Goal: Information Seeking & Learning: Learn about a topic

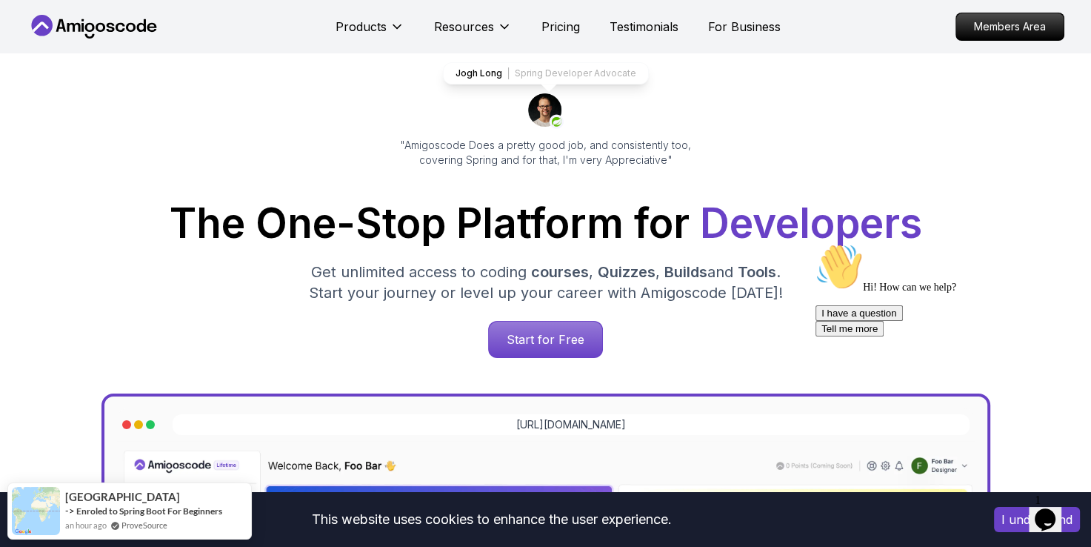
click at [76, 384] on div "Jogh Long Spring Developer Advocate "Amigoscode Does a pretty good job, and con…" at bounding box center [545, 519] width 1037 height 1104
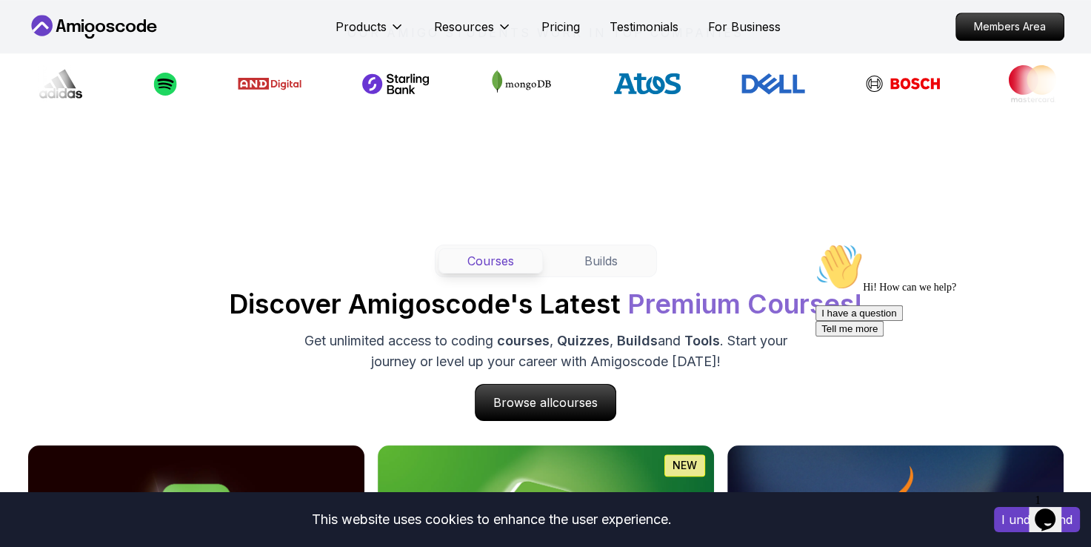
scroll to position [1220, 0]
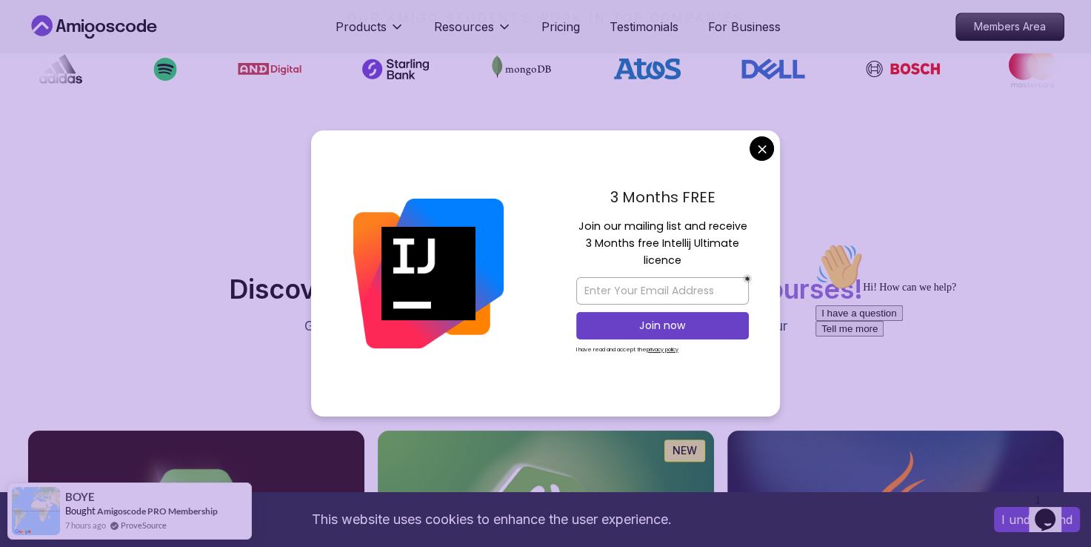
click at [341, 191] on div at bounding box center [428, 273] width 235 height 286
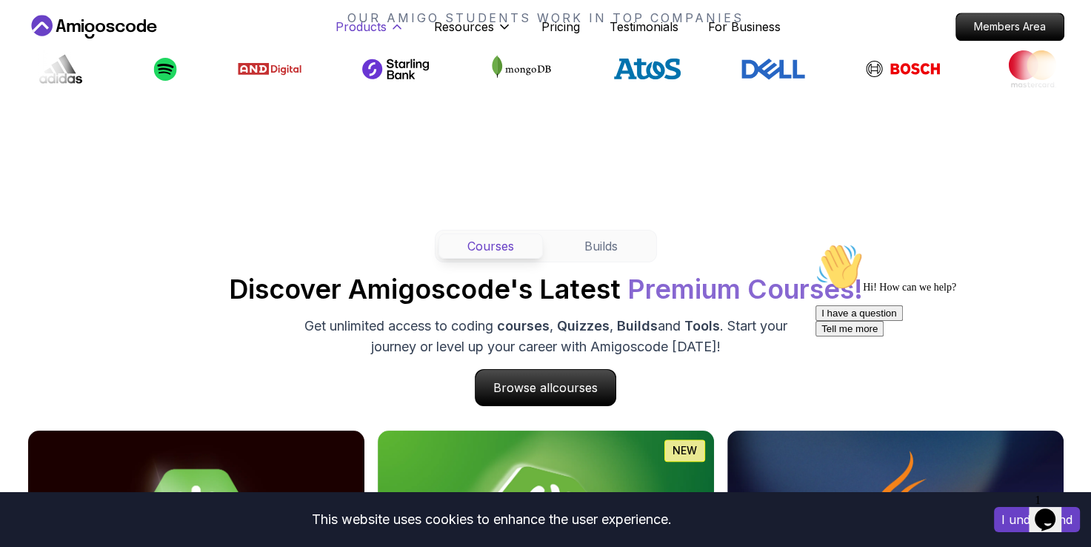
click at [373, 19] on p "Products" at bounding box center [360, 27] width 51 height 18
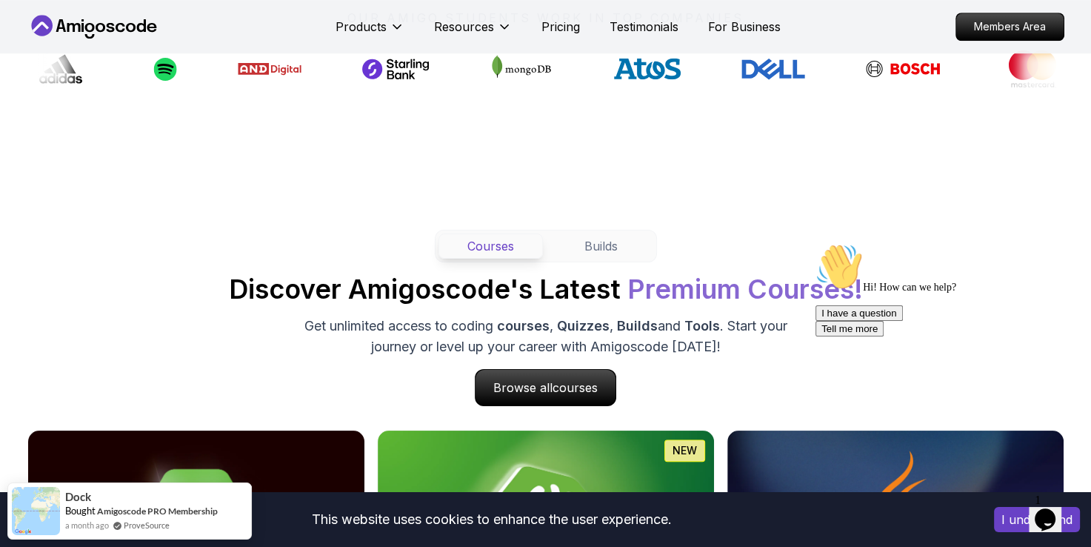
click at [370, 49] on nav "Products Resources Pricing Testimonials For Business Members Area" at bounding box center [545, 26] width 1037 height 53
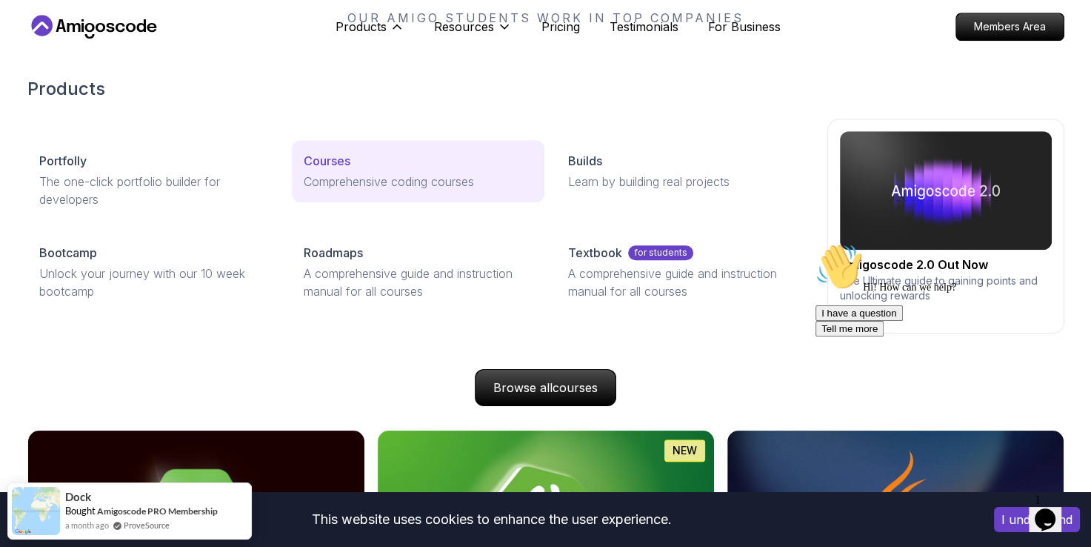
click at [337, 170] on link "Courses Comprehensive coding courses" at bounding box center [418, 171] width 253 height 62
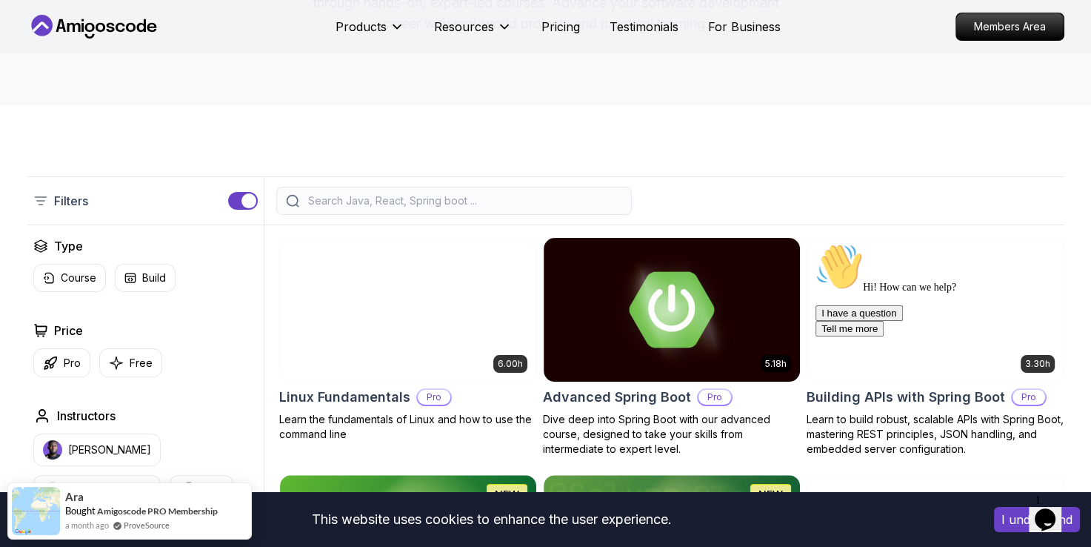
scroll to position [230, 0]
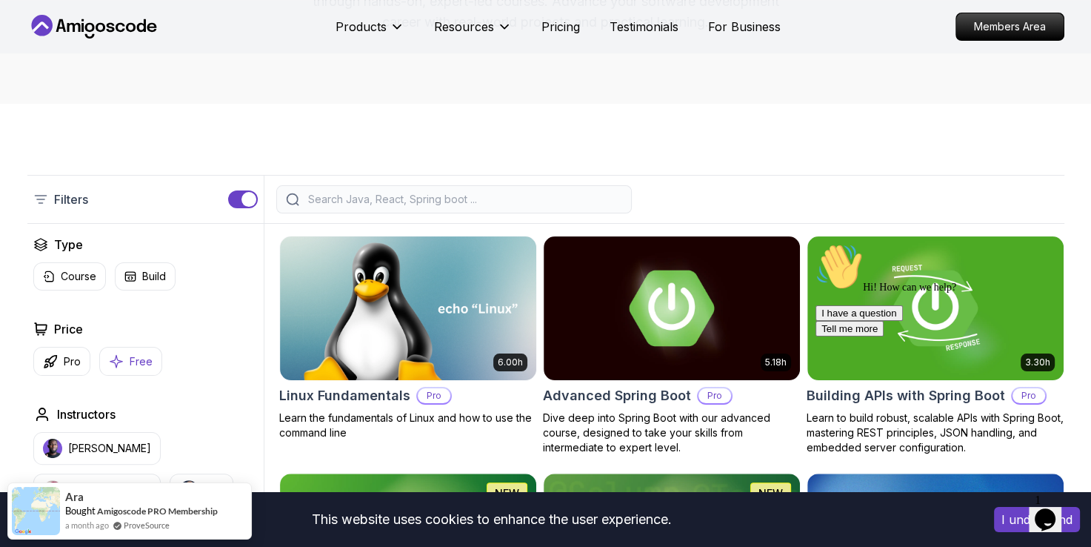
click at [124, 373] on button "Free" at bounding box center [130, 361] width 63 height 29
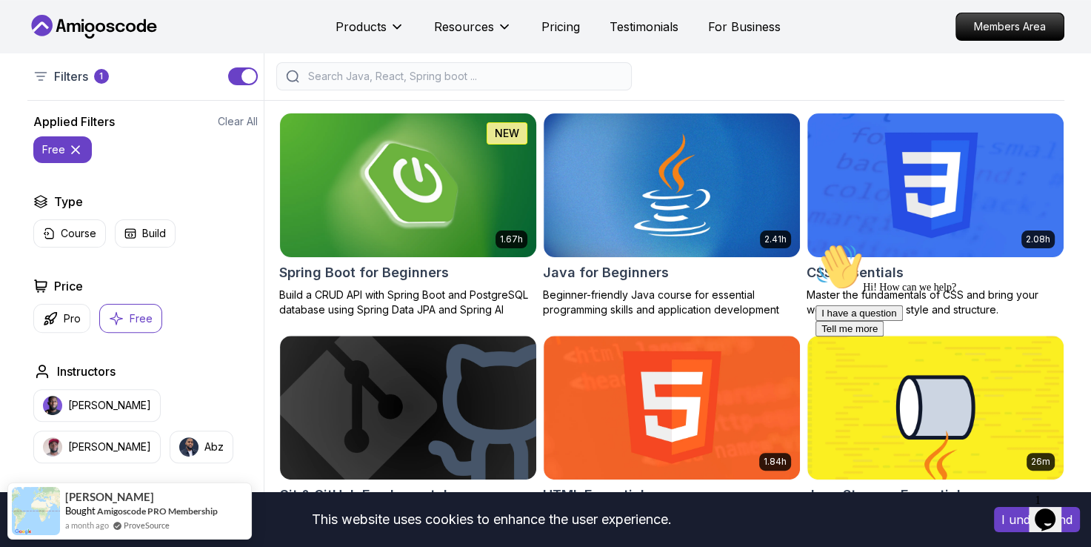
scroll to position [351, 0]
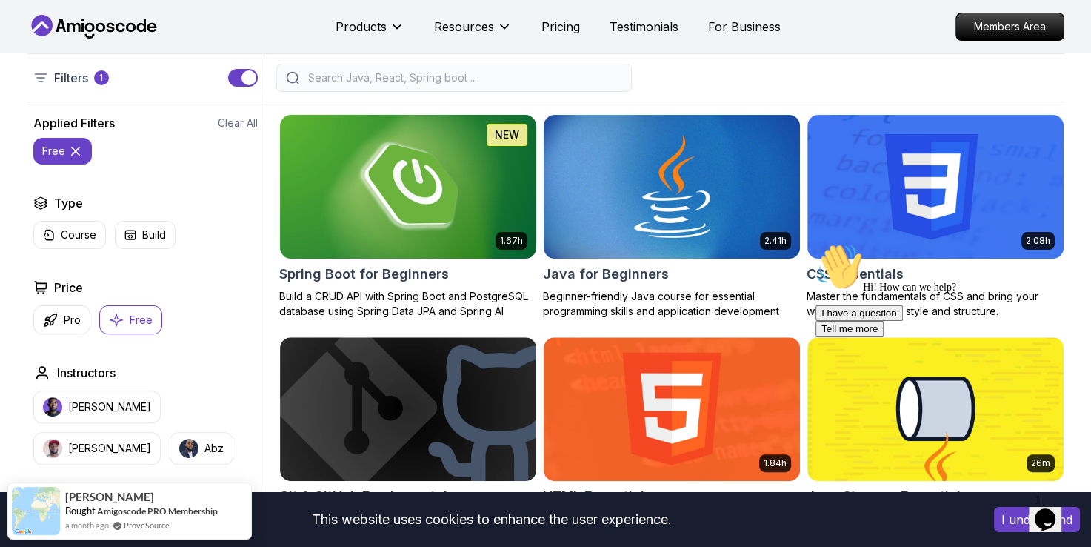
click at [447, 244] on img at bounding box center [407, 186] width 269 height 150
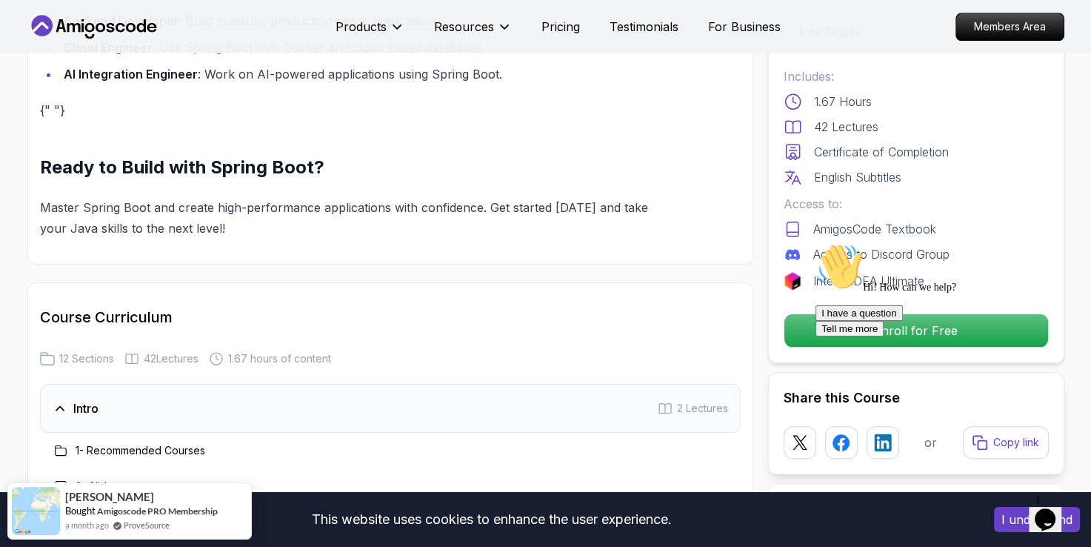
scroll to position [1579, 0]
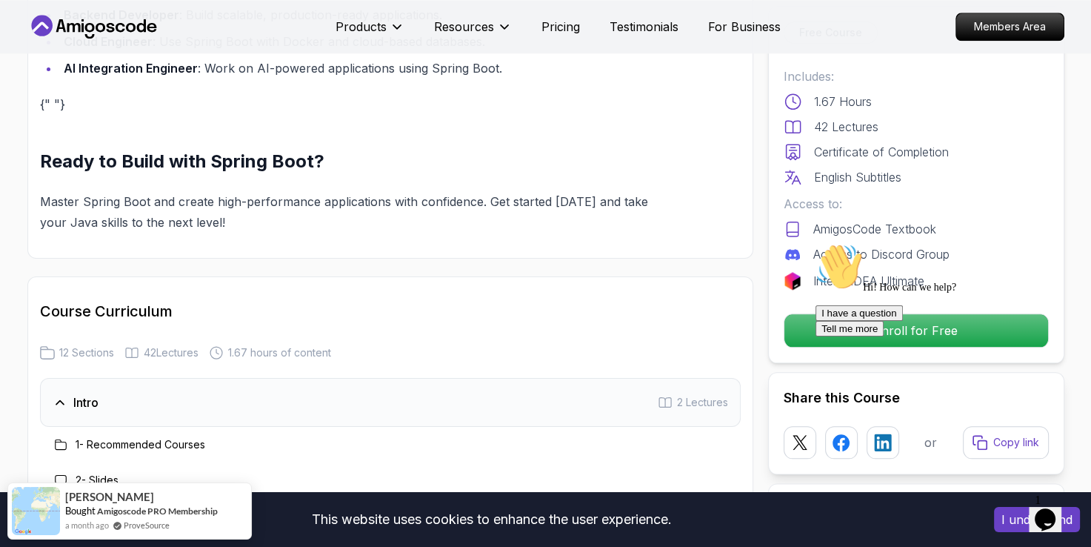
click at [353, 191] on p "Master Spring Boot and create high-performance applications with confidence. Ge…" at bounding box center [355, 211] width 630 height 41
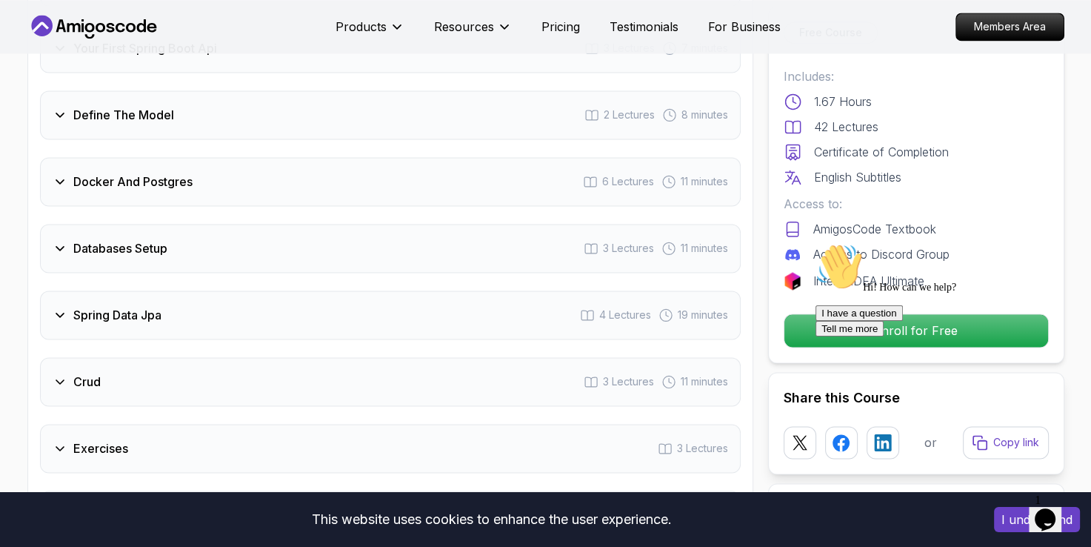
scroll to position [2251, 0]
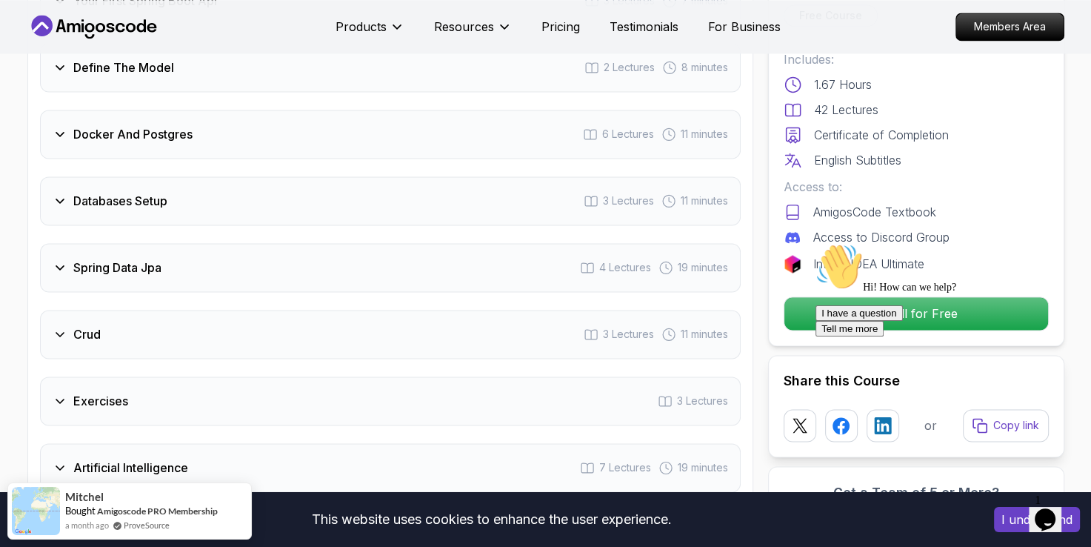
click at [353, 181] on div "Databases Setup 3 Lectures 11 minutes" at bounding box center [390, 200] width 701 height 49
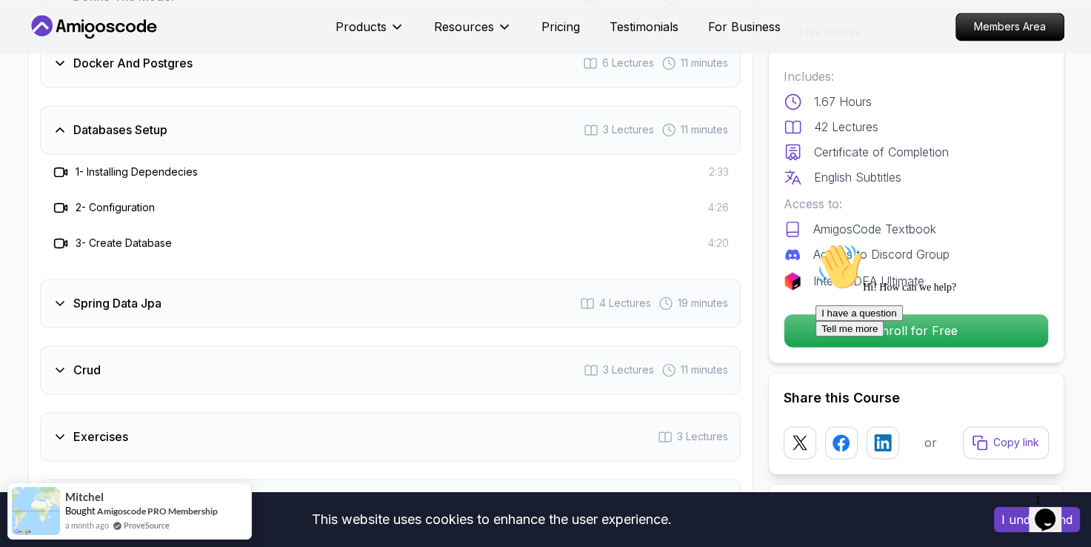
scroll to position [2180, 0]
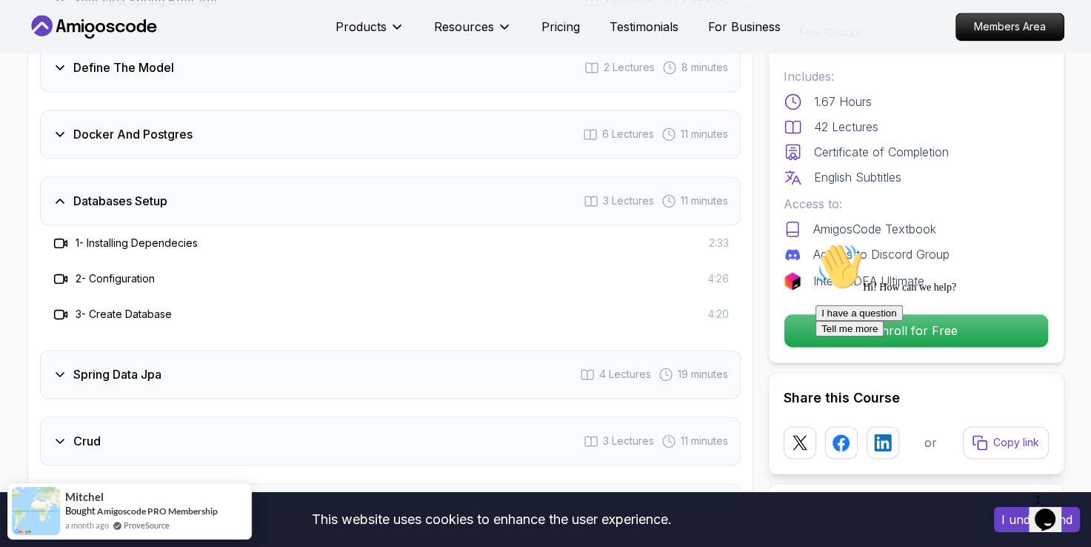
click at [353, 181] on div "Databases Setup 3 Lectures 11 minutes" at bounding box center [390, 200] width 701 height 49
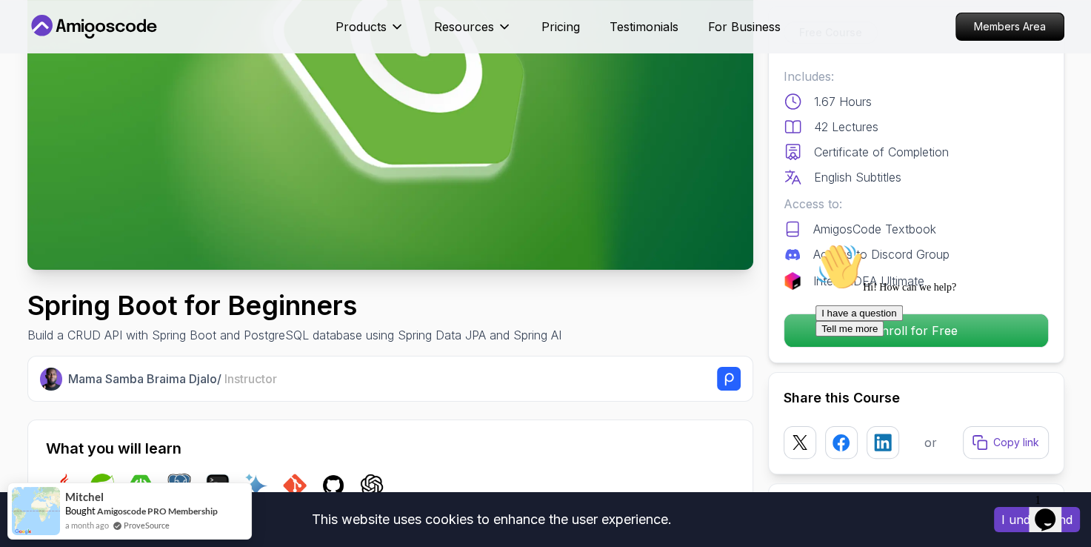
scroll to position [0, 0]
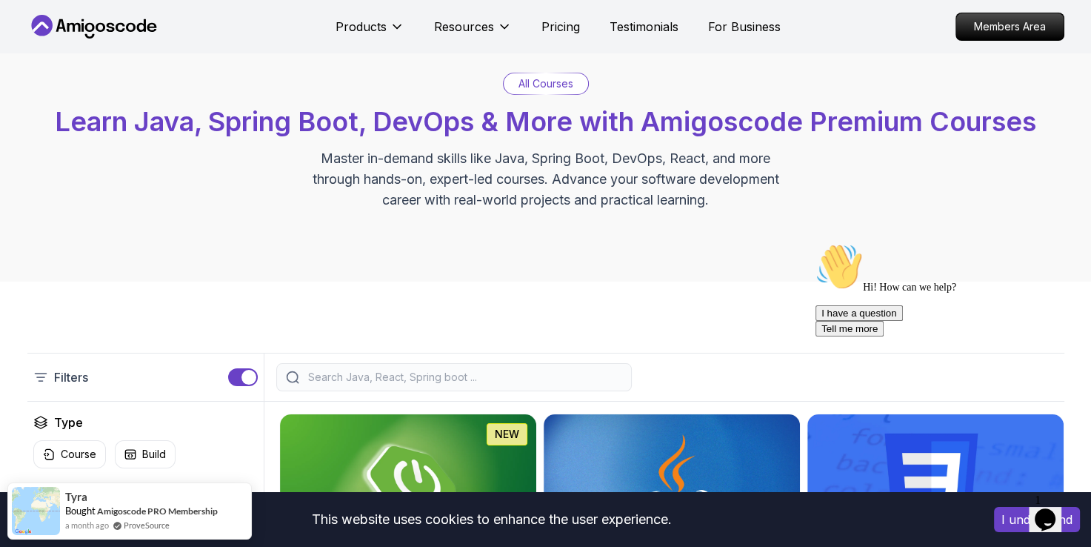
scroll to position [49, 0]
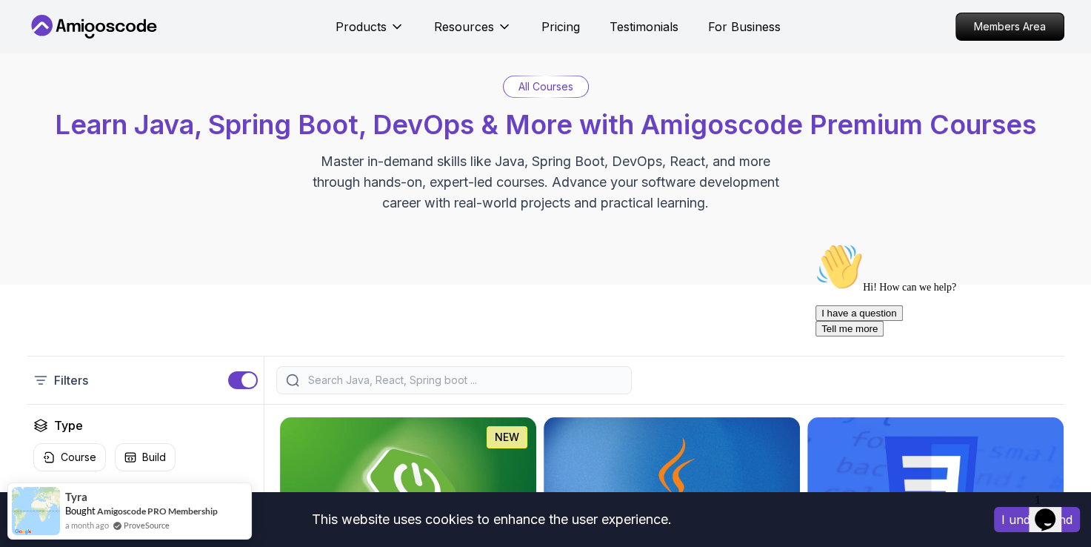
click at [338, 386] on input "search" at bounding box center [463, 380] width 317 height 15
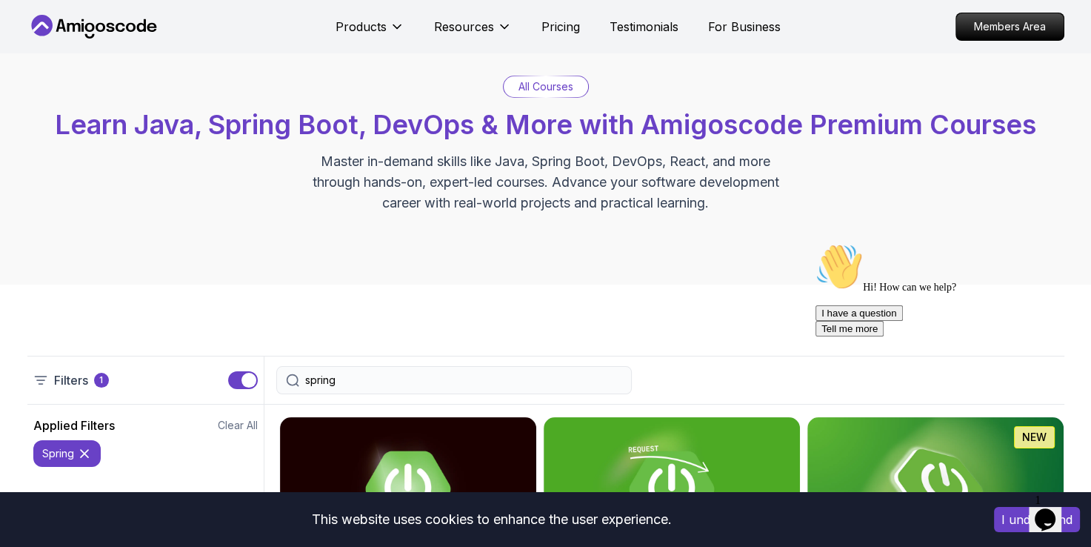
type input "spring"
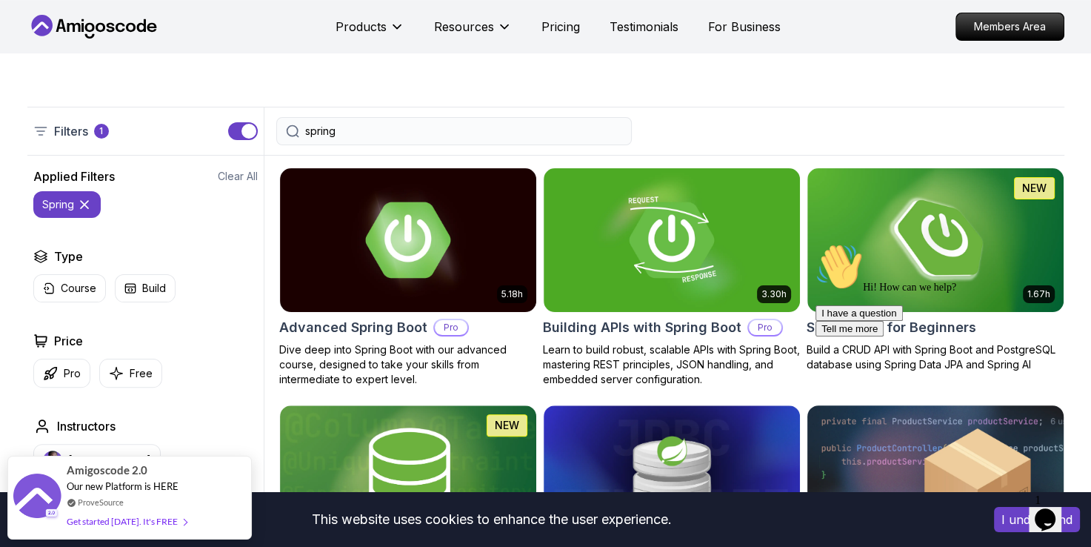
scroll to position [299, 0]
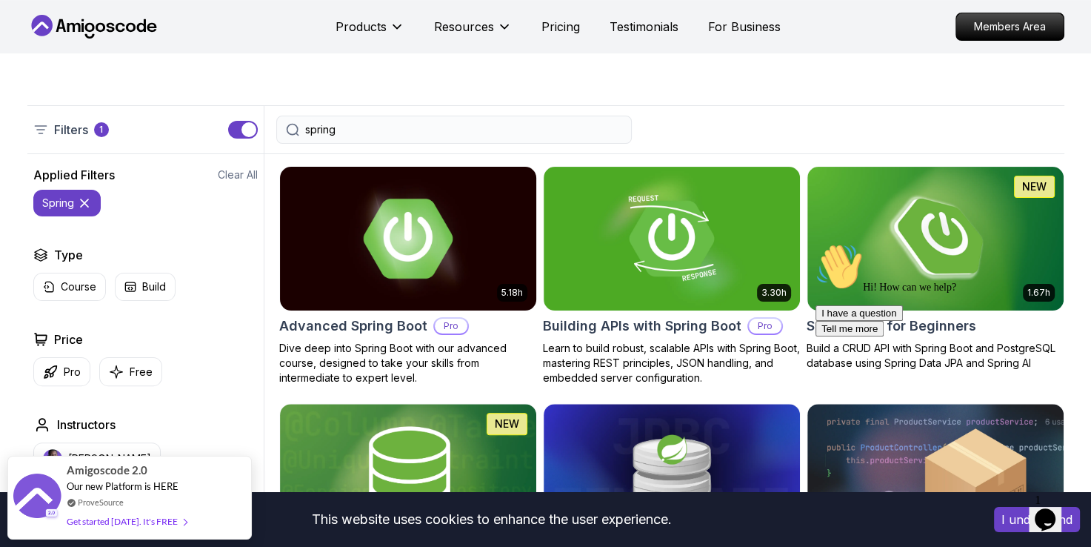
click at [427, 217] on img at bounding box center [407, 238] width 269 height 150
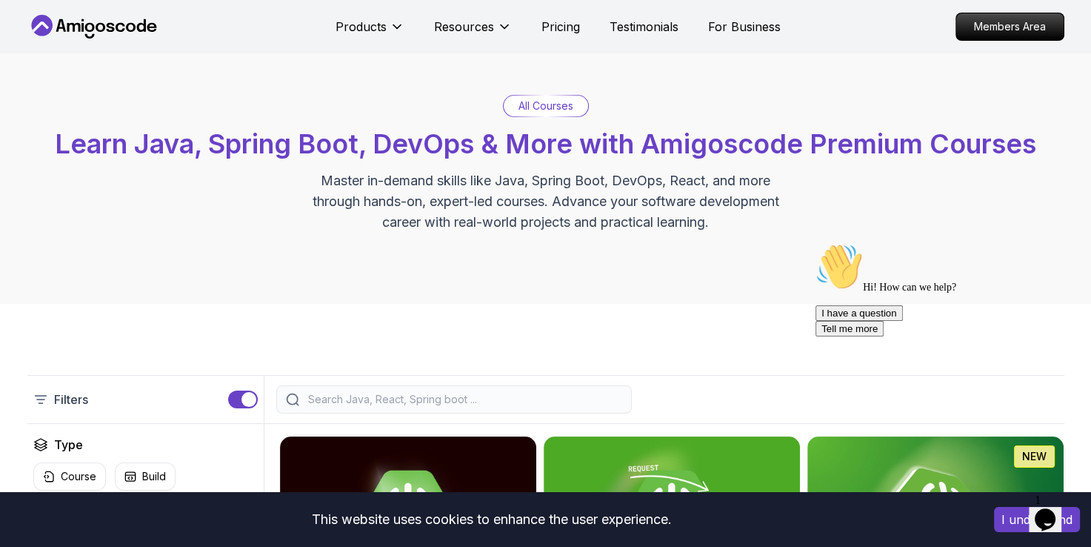
scroll to position [299, 0]
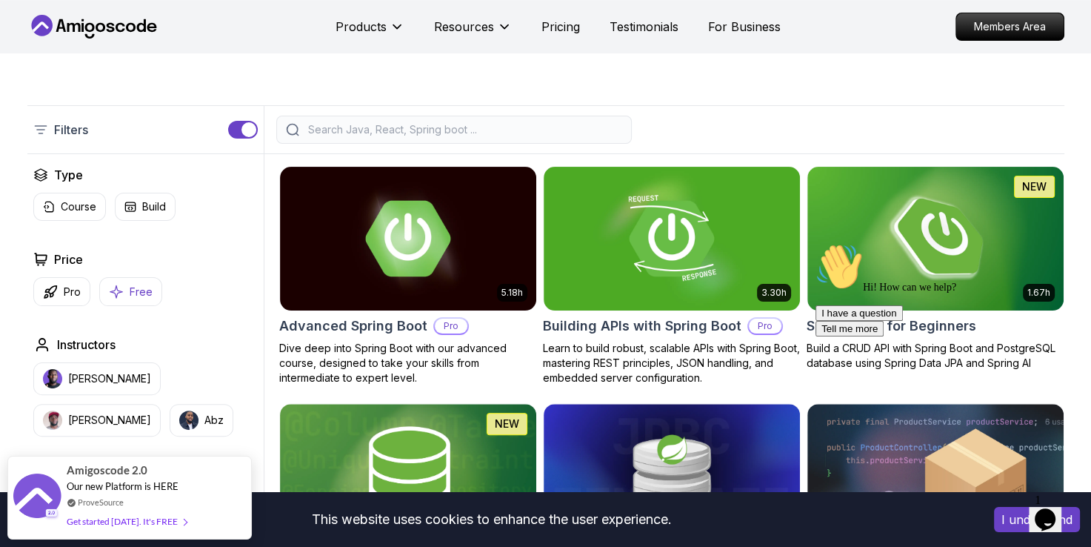
click at [136, 292] on p "Free" at bounding box center [141, 291] width 23 height 15
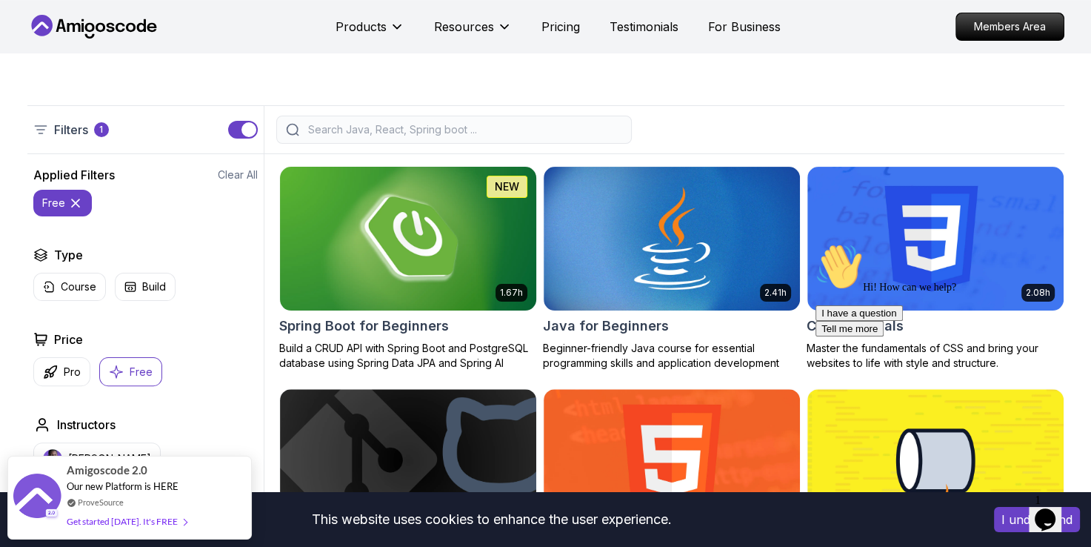
click at [483, 258] on img at bounding box center [407, 238] width 269 height 150
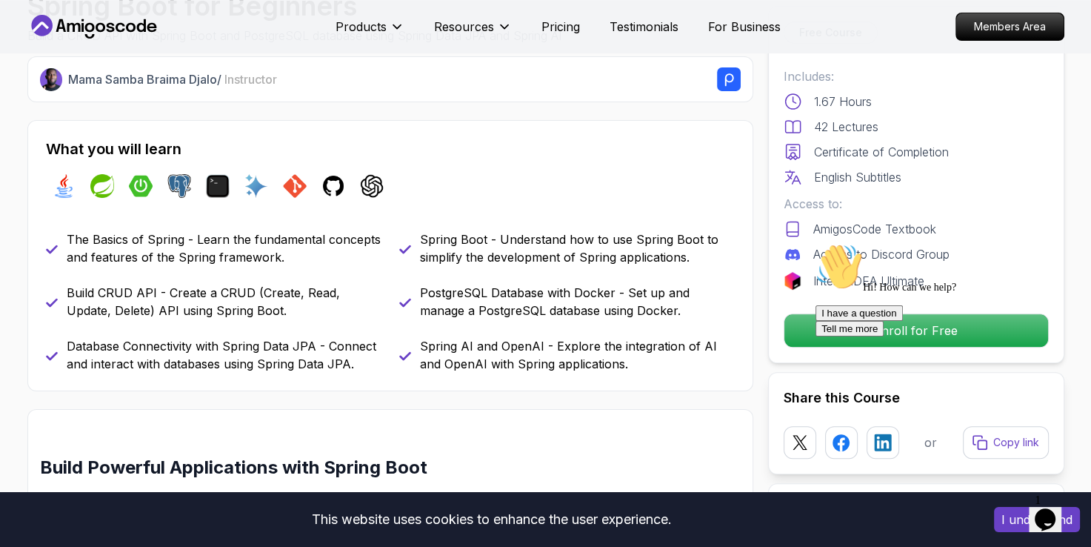
scroll to position [471, 0]
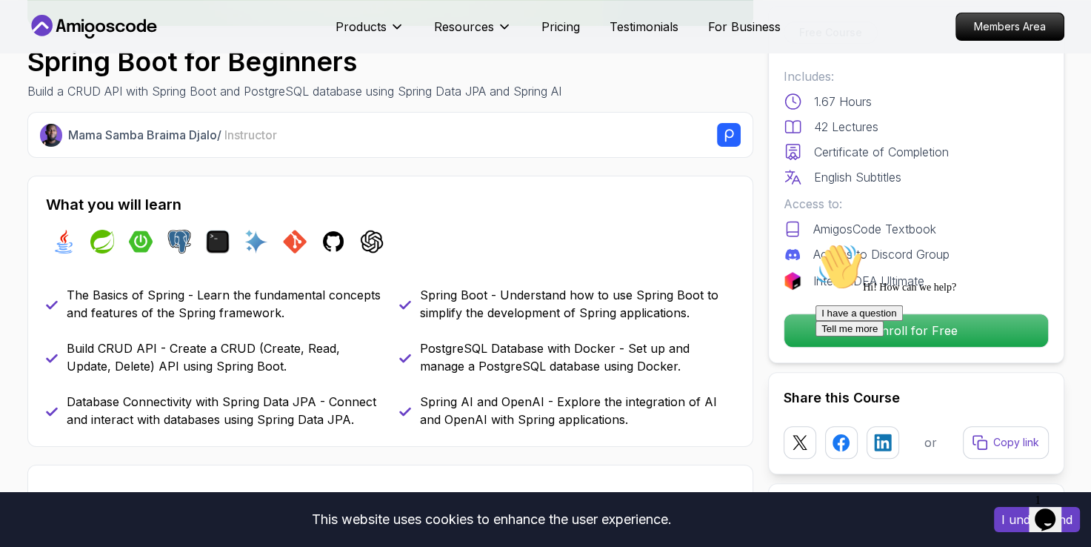
click at [815, 243] on icon "Chat attention grabber" at bounding box center [815, 243] width 0 height 0
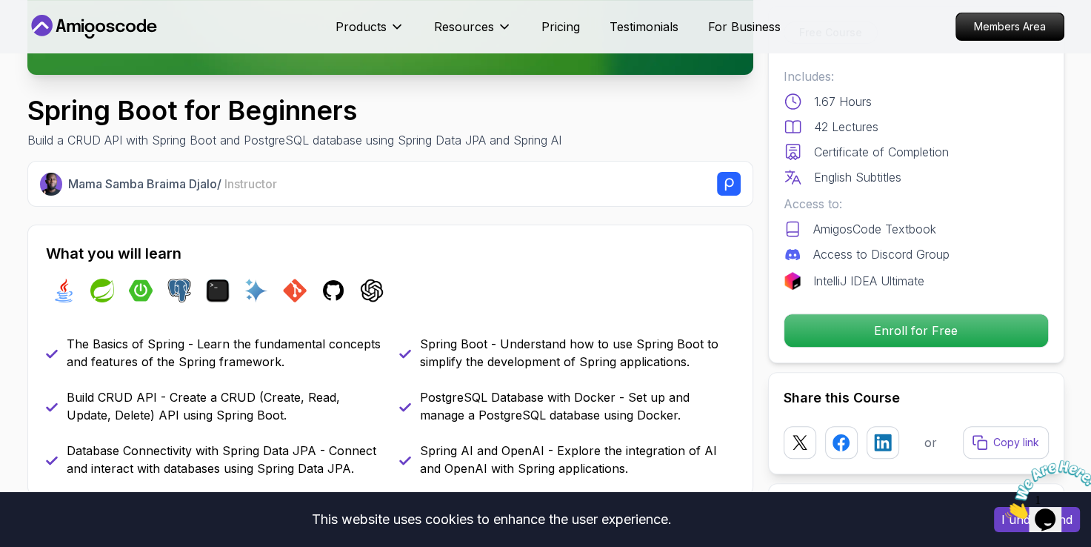
scroll to position [421, 0]
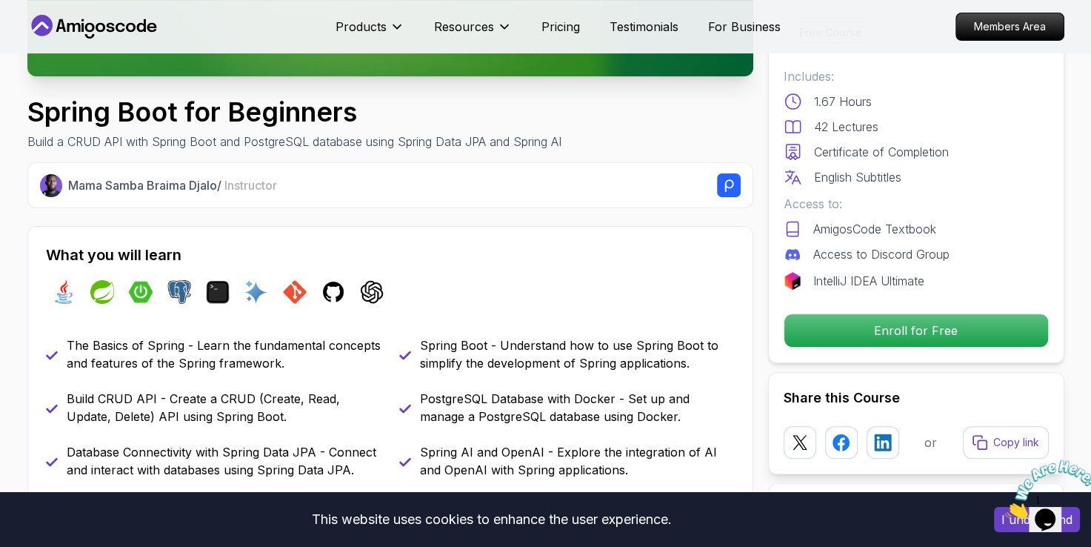
click at [1005, 508] on icon "Close" at bounding box center [1005, 514] width 0 height 13
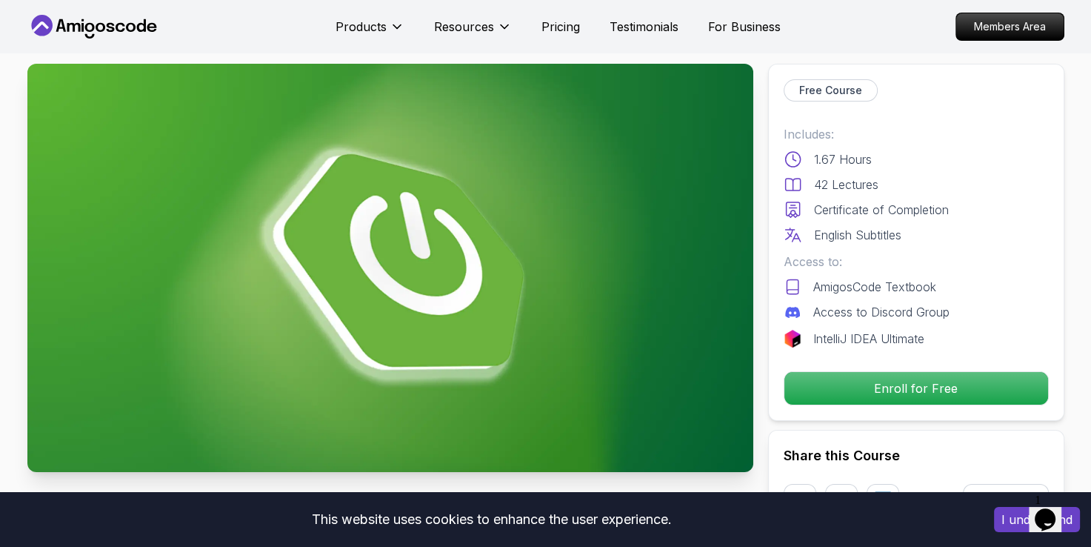
scroll to position [0, 0]
